Goal: Navigation & Orientation: Find specific page/section

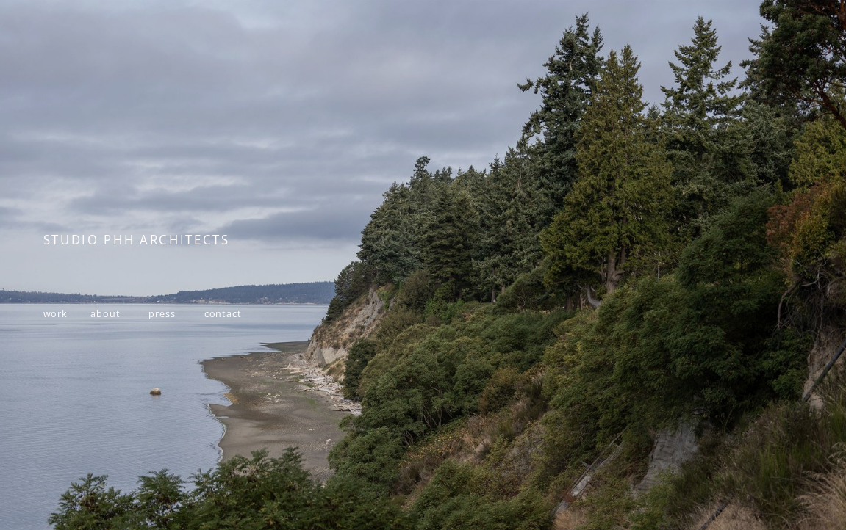
click at [48, 312] on span "work" at bounding box center [55, 314] width 25 height 12
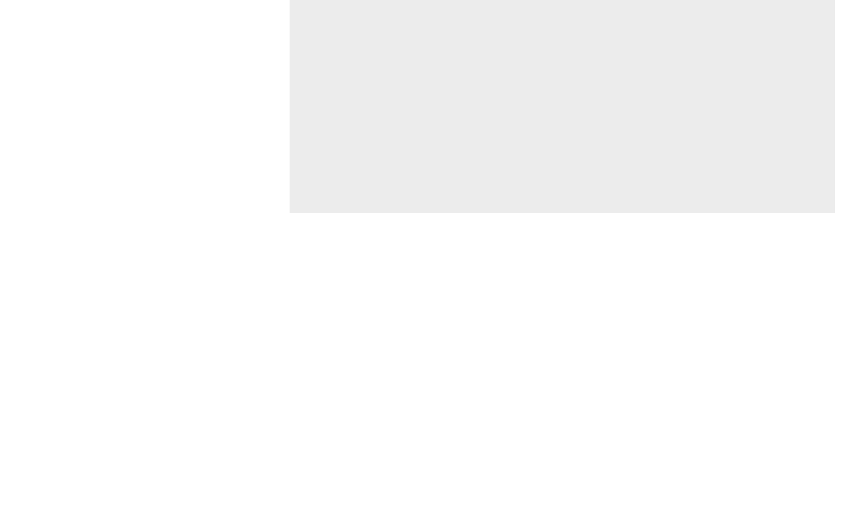
scroll to position [3764, 0]
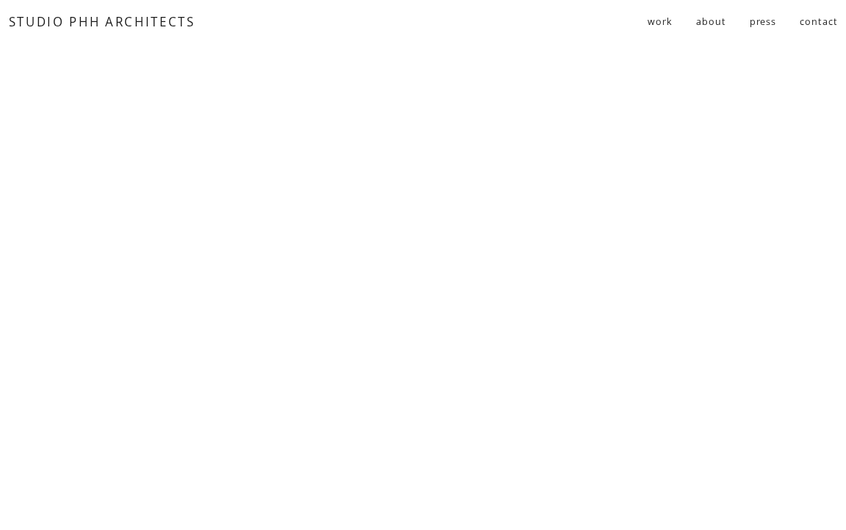
scroll to position [1536, 0]
